Goal: Navigation & Orientation: Find specific page/section

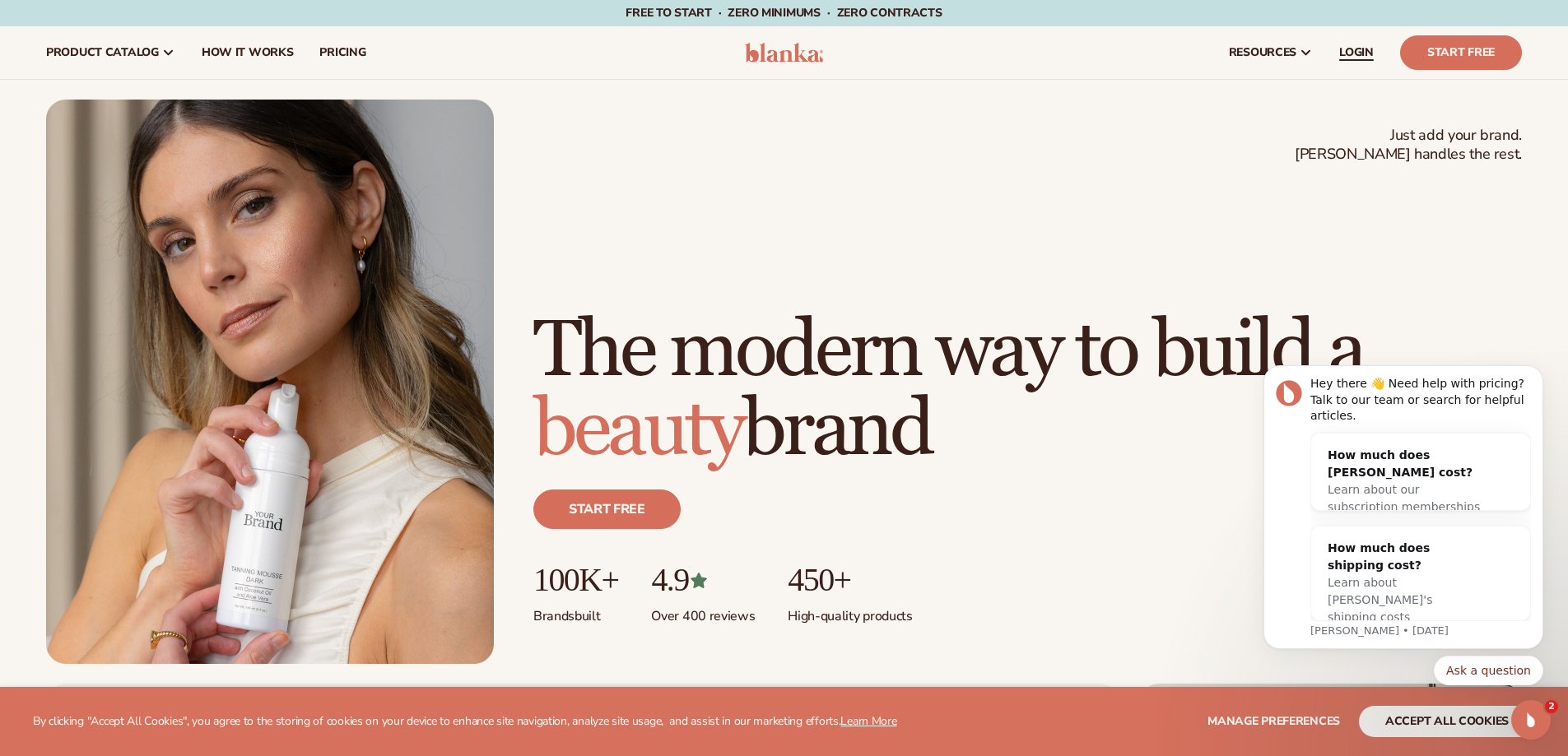
click at [1361, 50] on span "LOGIN" at bounding box center [1356, 52] width 35 height 13
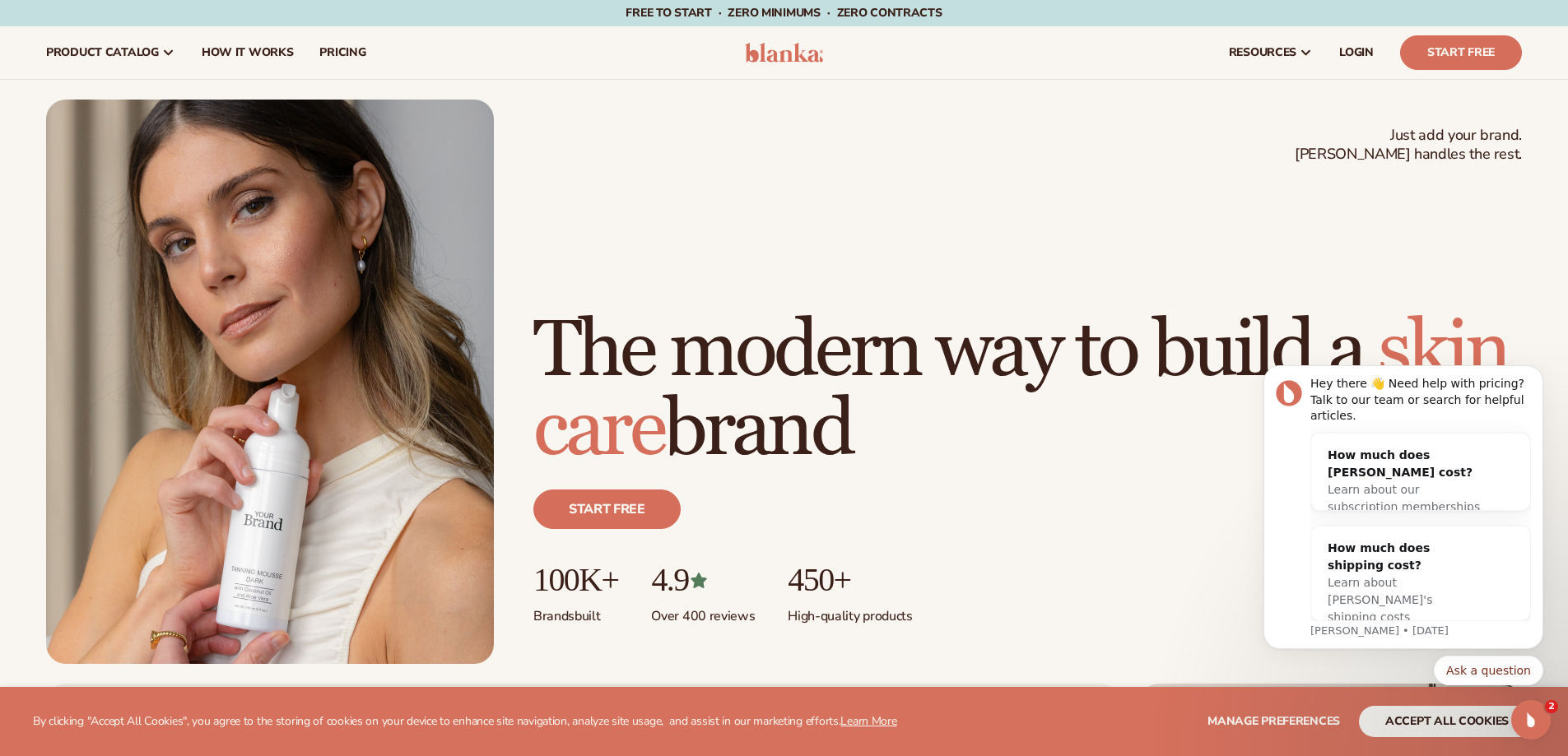
click at [778, 649] on div "Just add your brand. Blanka handles the rest. beauty,[MEDICAL_DATA],wellness,ma…" at bounding box center [1028, 488] width 988 height 352
